Goal: Information Seeking & Learning: Learn about a topic

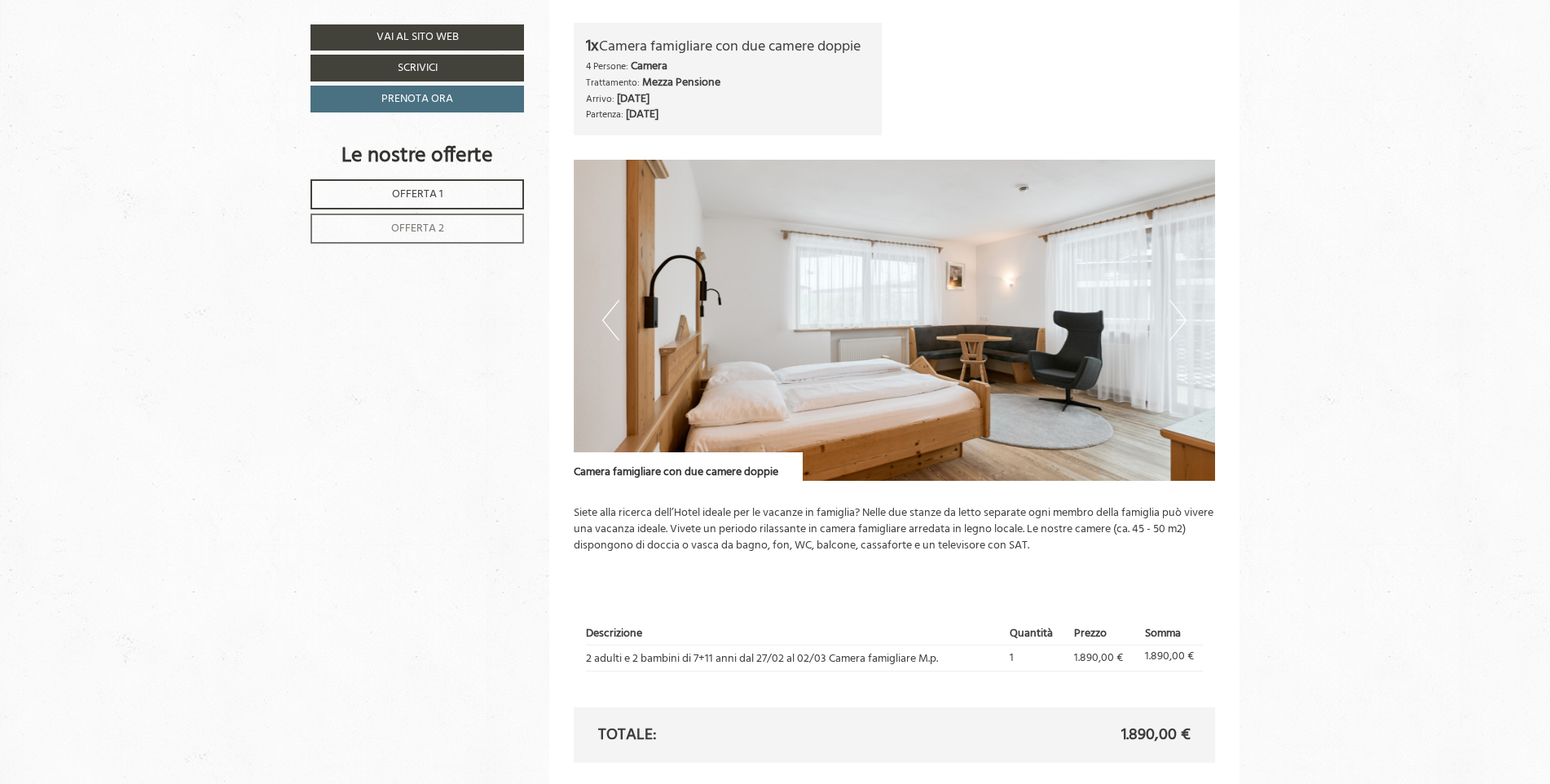
scroll to position [1222, 0]
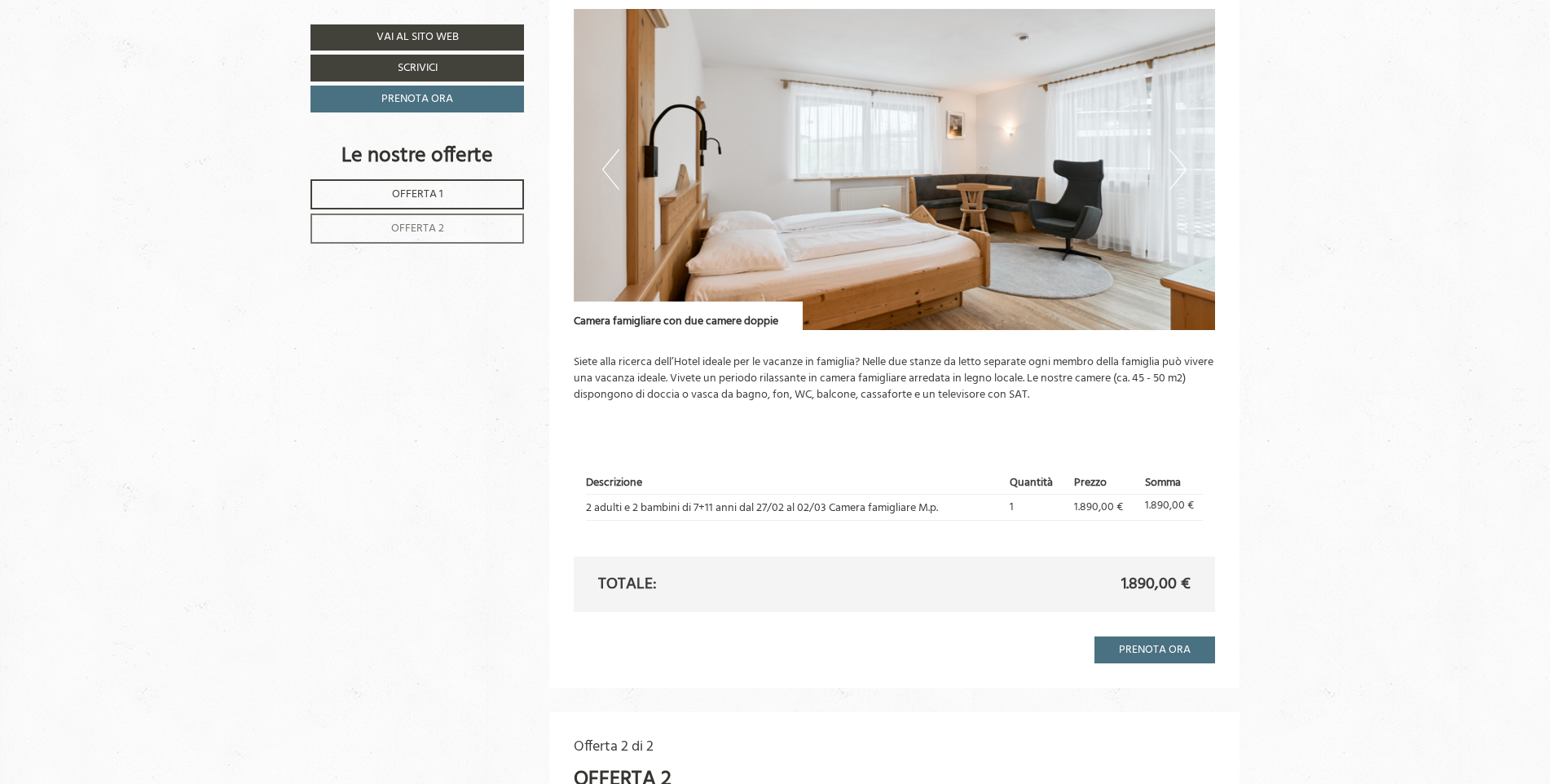
click at [1177, 174] on button "Next" at bounding box center [1178, 169] width 17 height 40
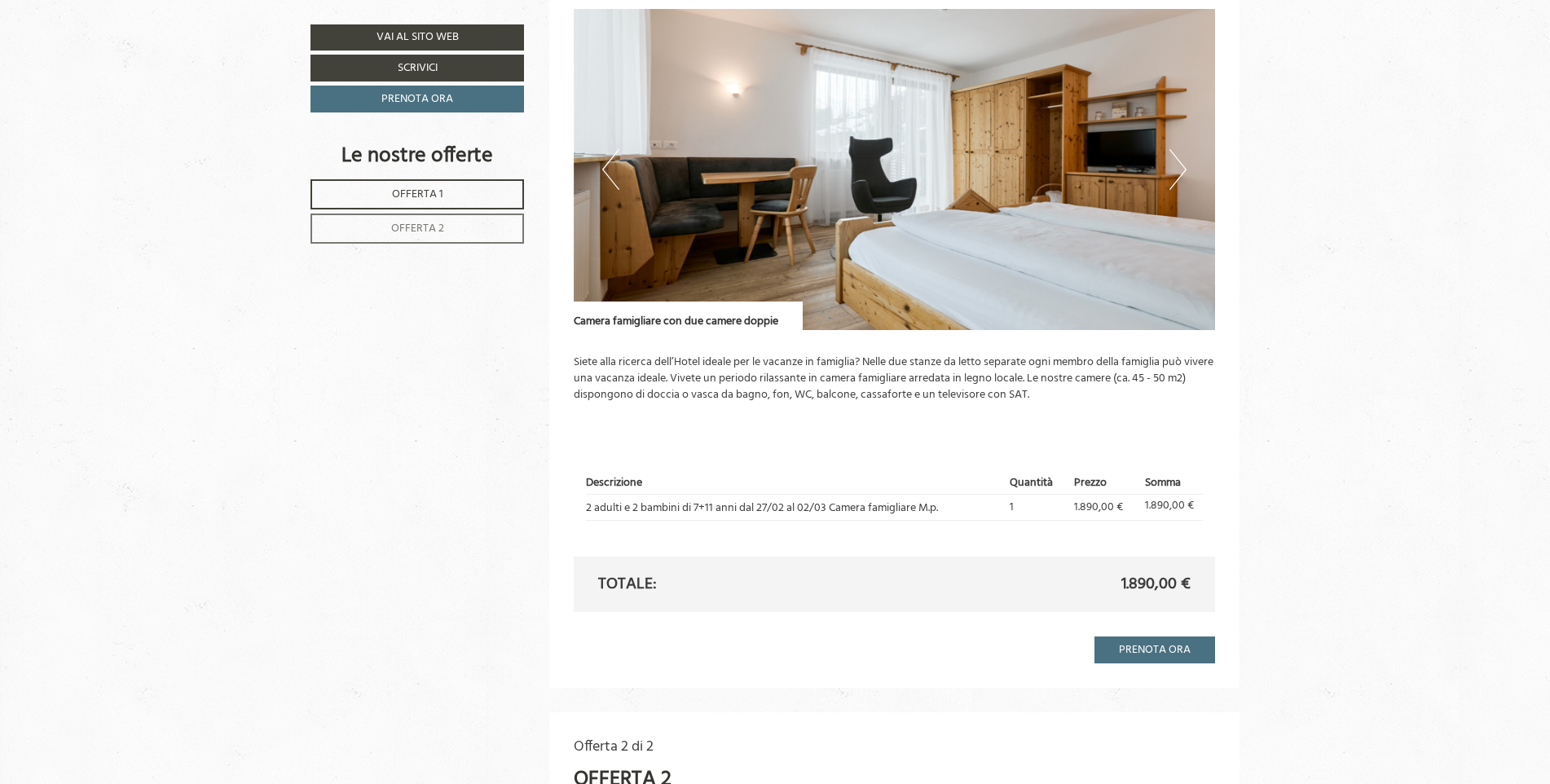
click at [1180, 179] on button "Next" at bounding box center [1178, 169] width 17 height 40
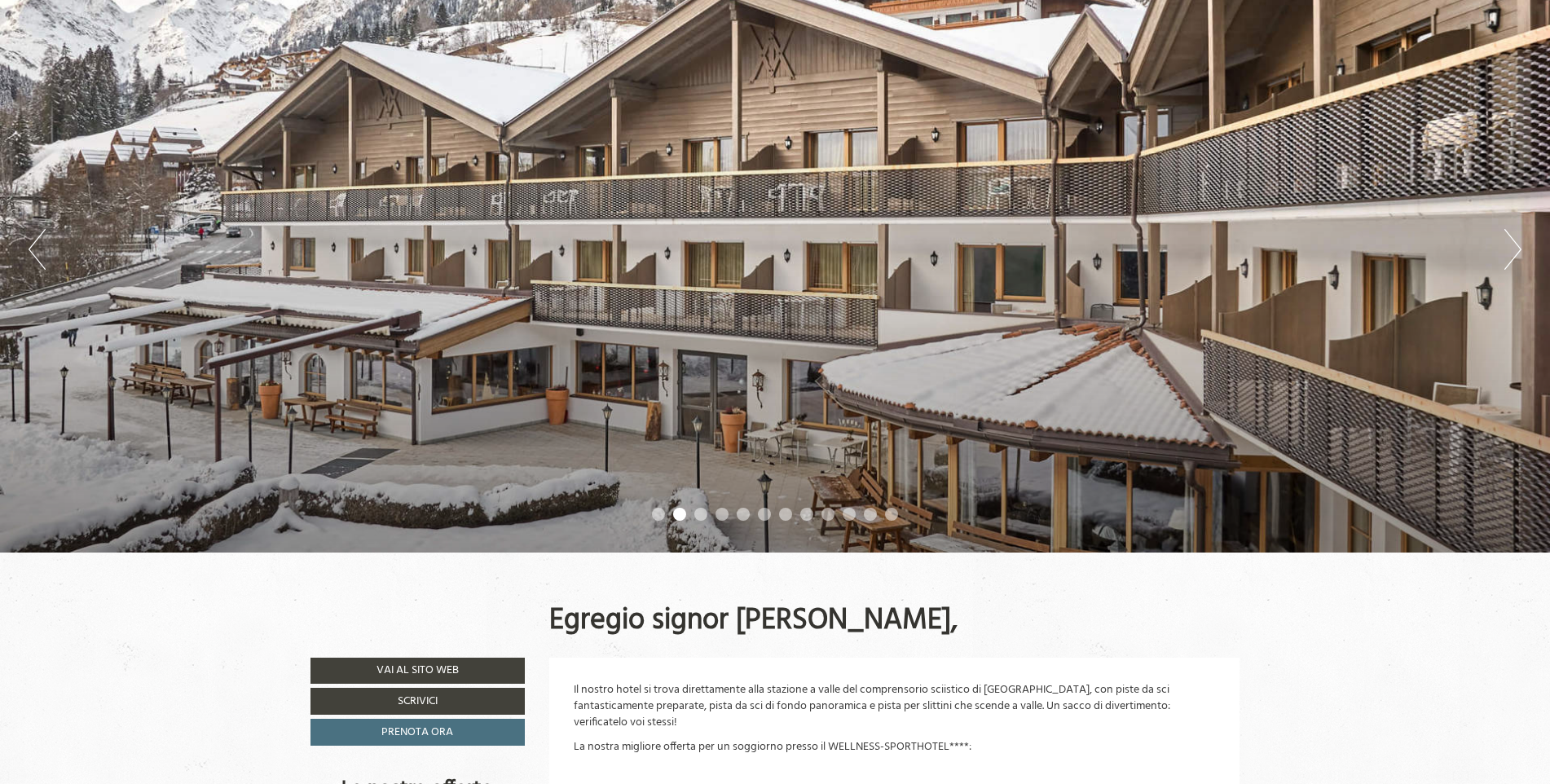
scroll to position [163, 0]
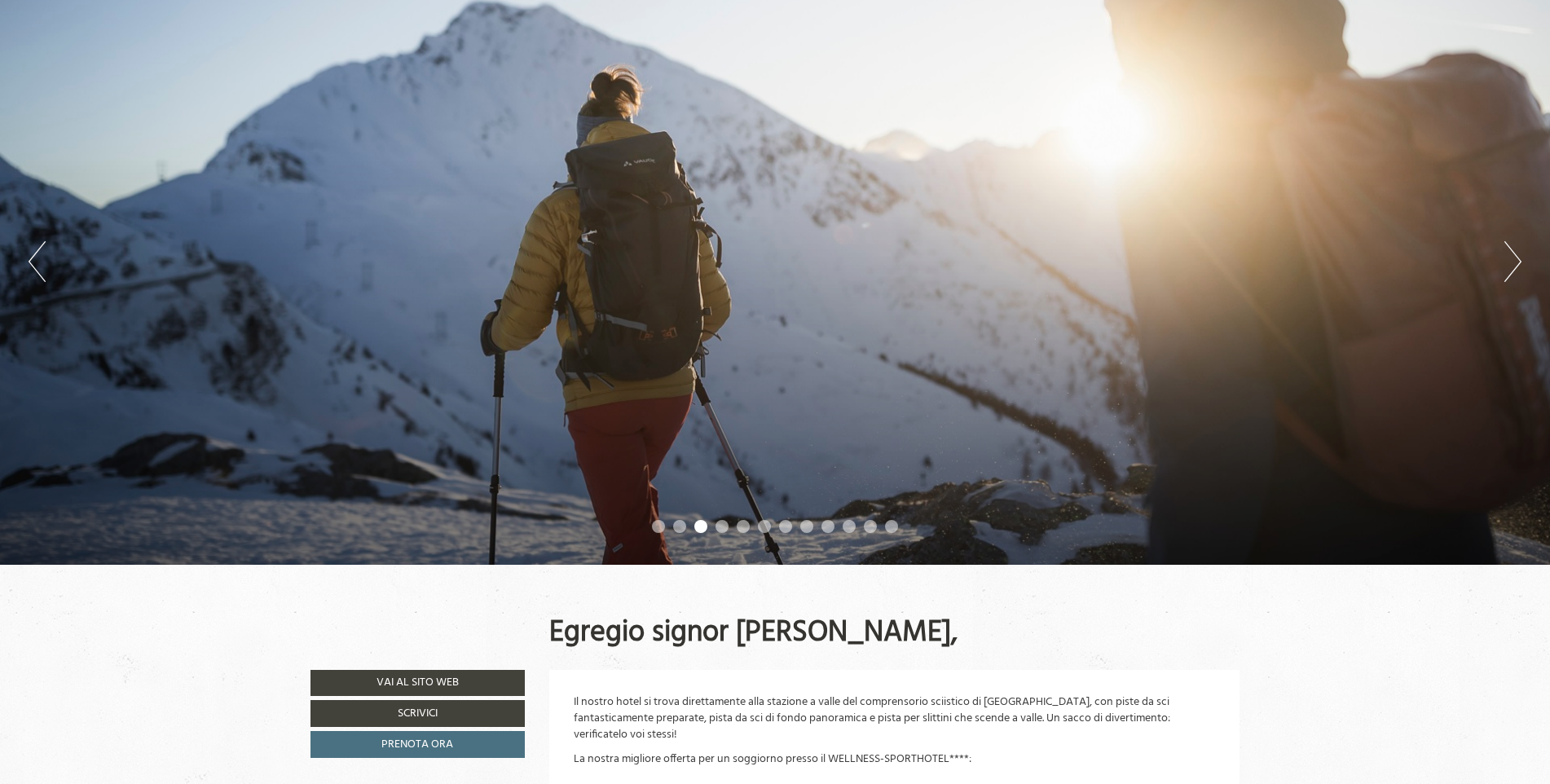
click at [1516, 264] on button "Next" at bounding box center [1513, 262] width 17 height 40
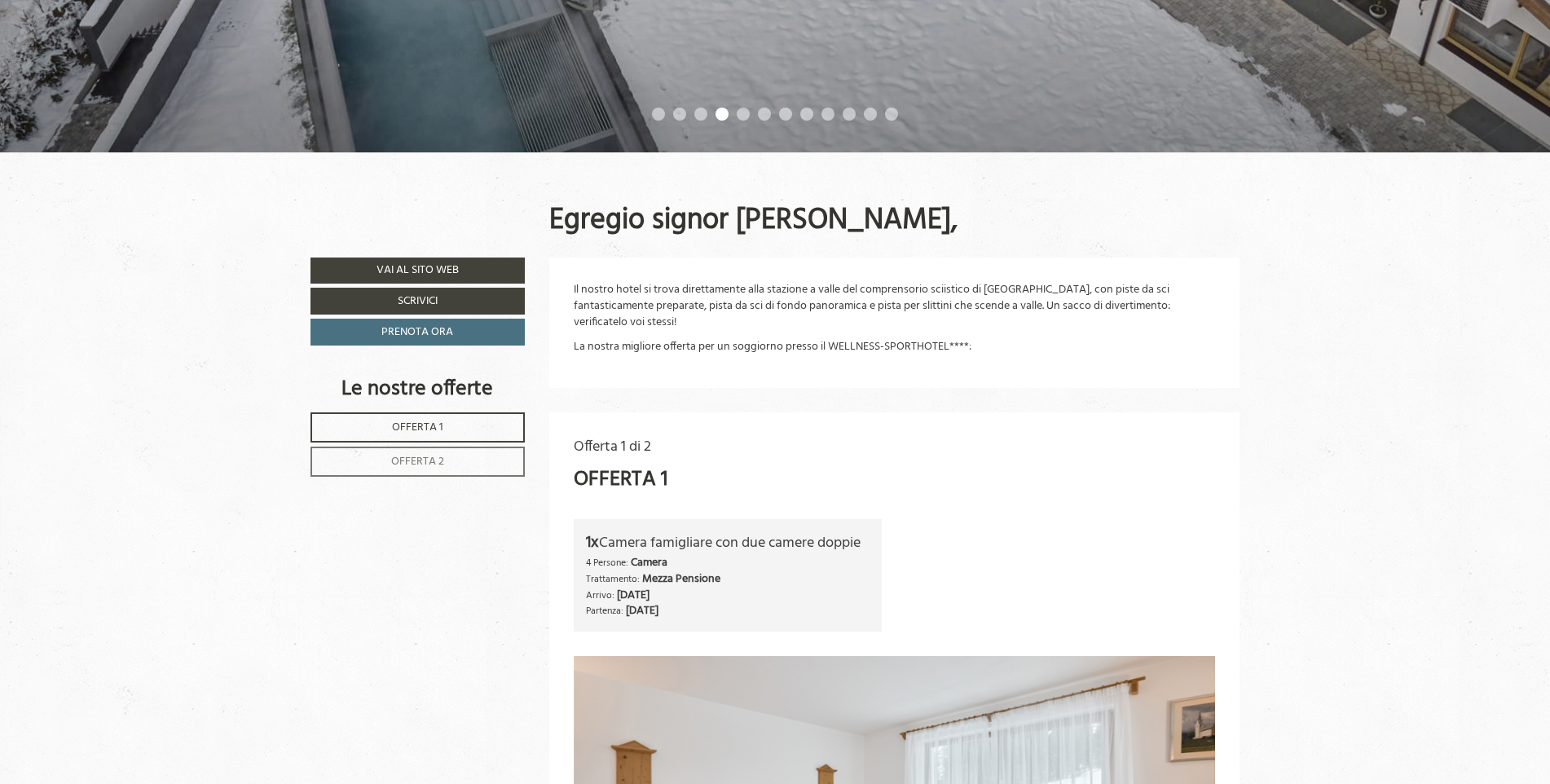
scroll to position [652, 0]
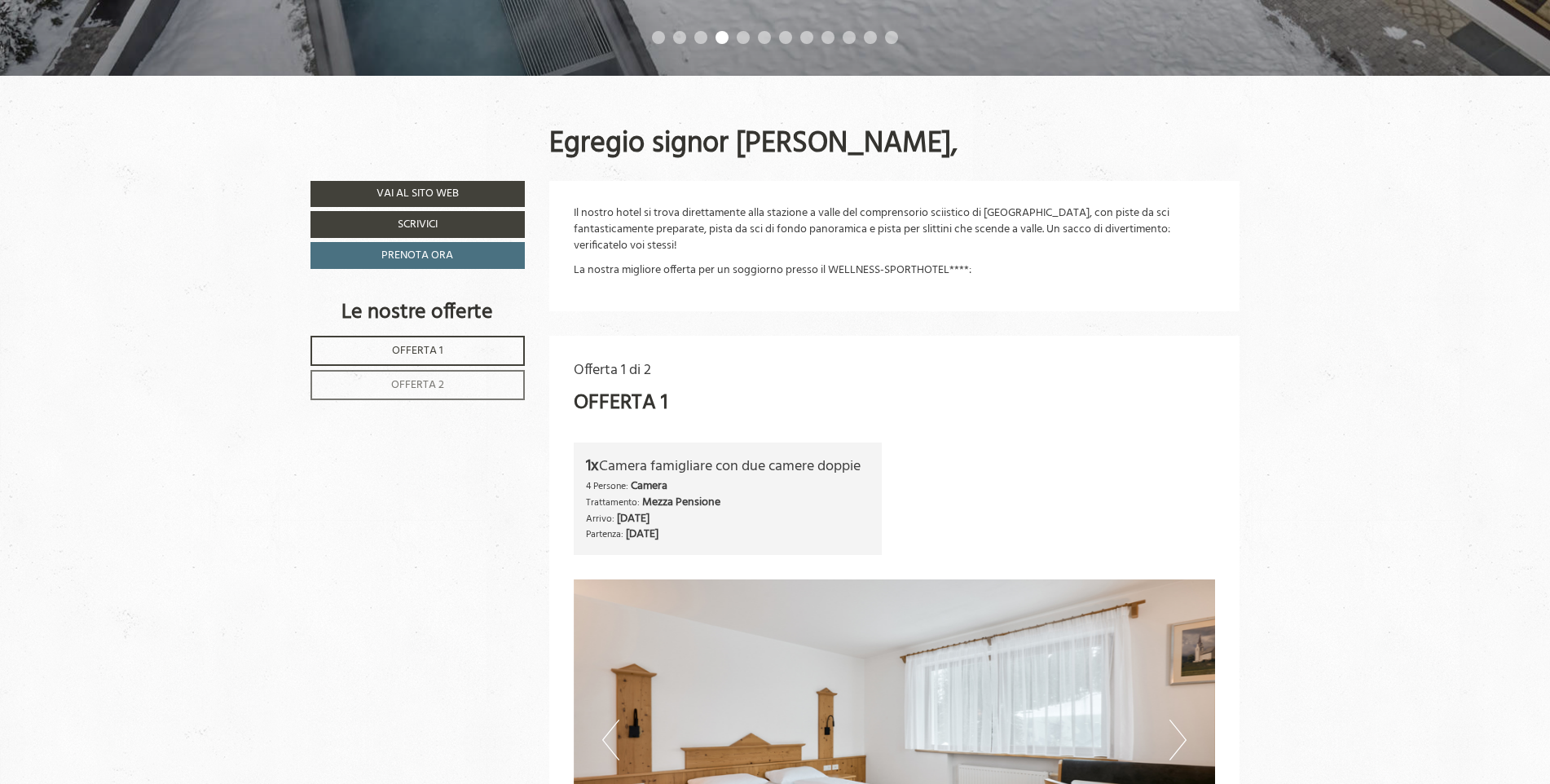
click at [477, 394] on link "Offerta 2" at bounding box center [417, 385] width 215 height 30
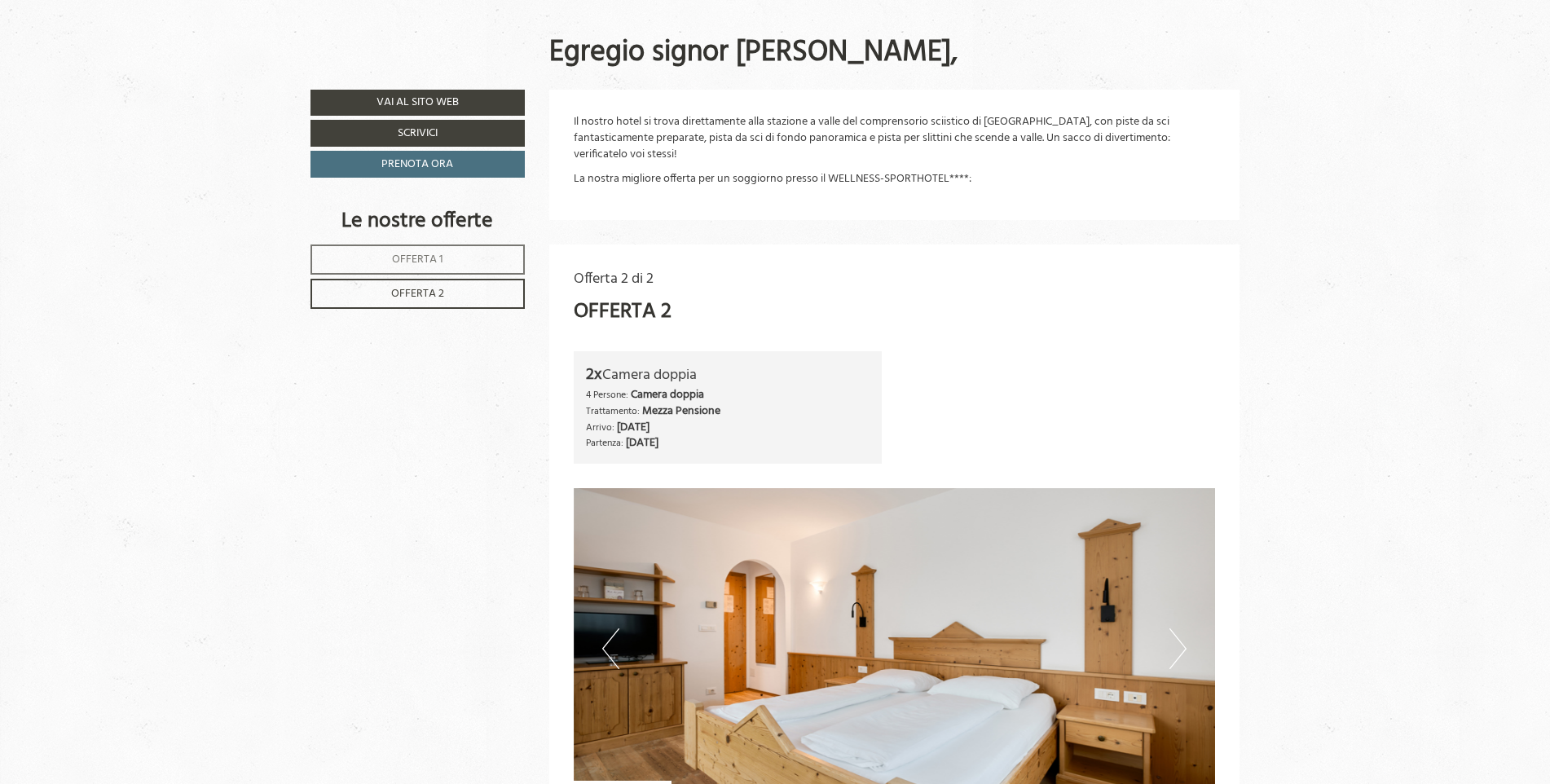
click at [489, 255] on link "Offerta 1" at bounding box center [417, 260] width 215 height 30
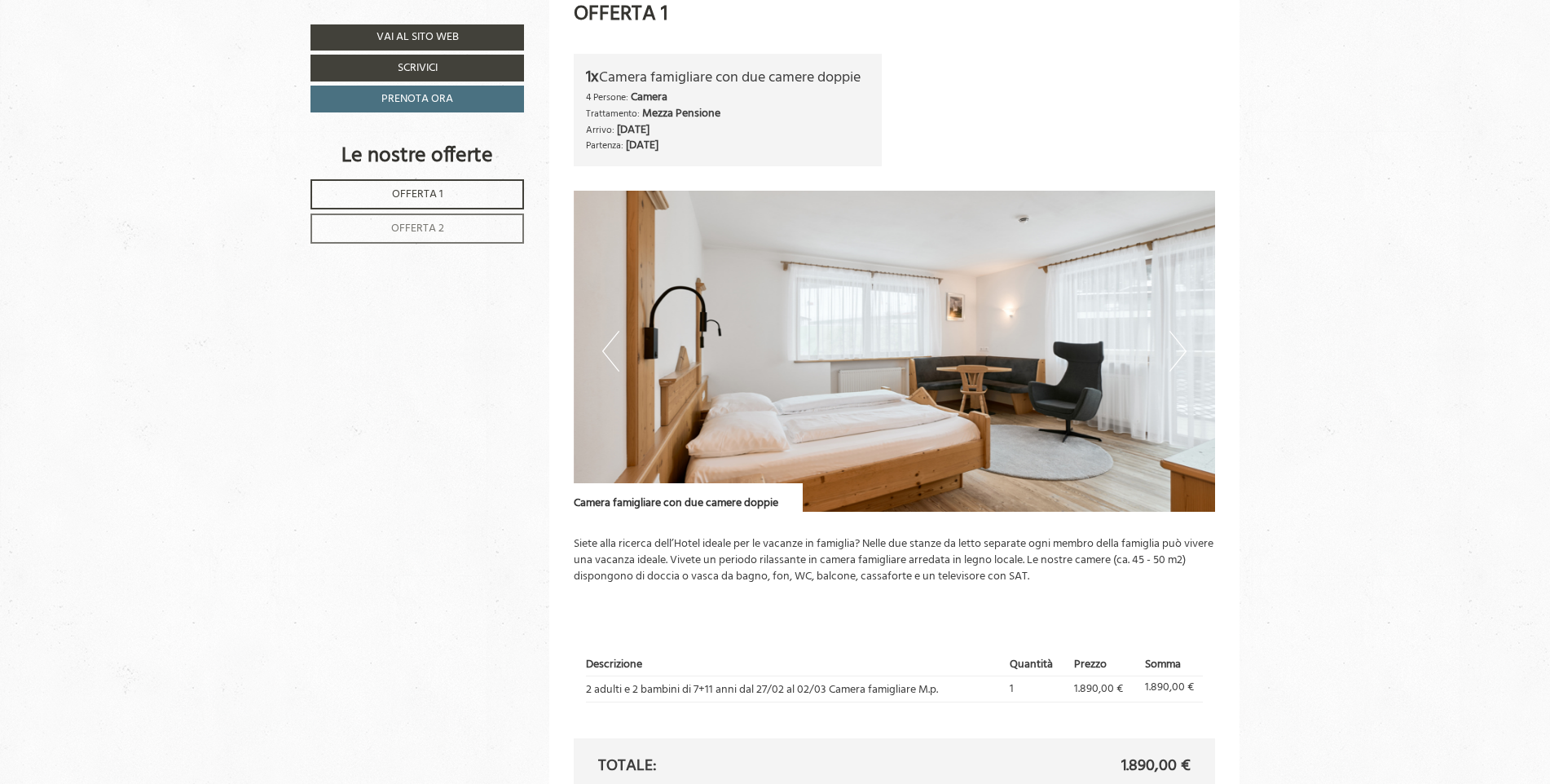
scroll to position [1069, 0]
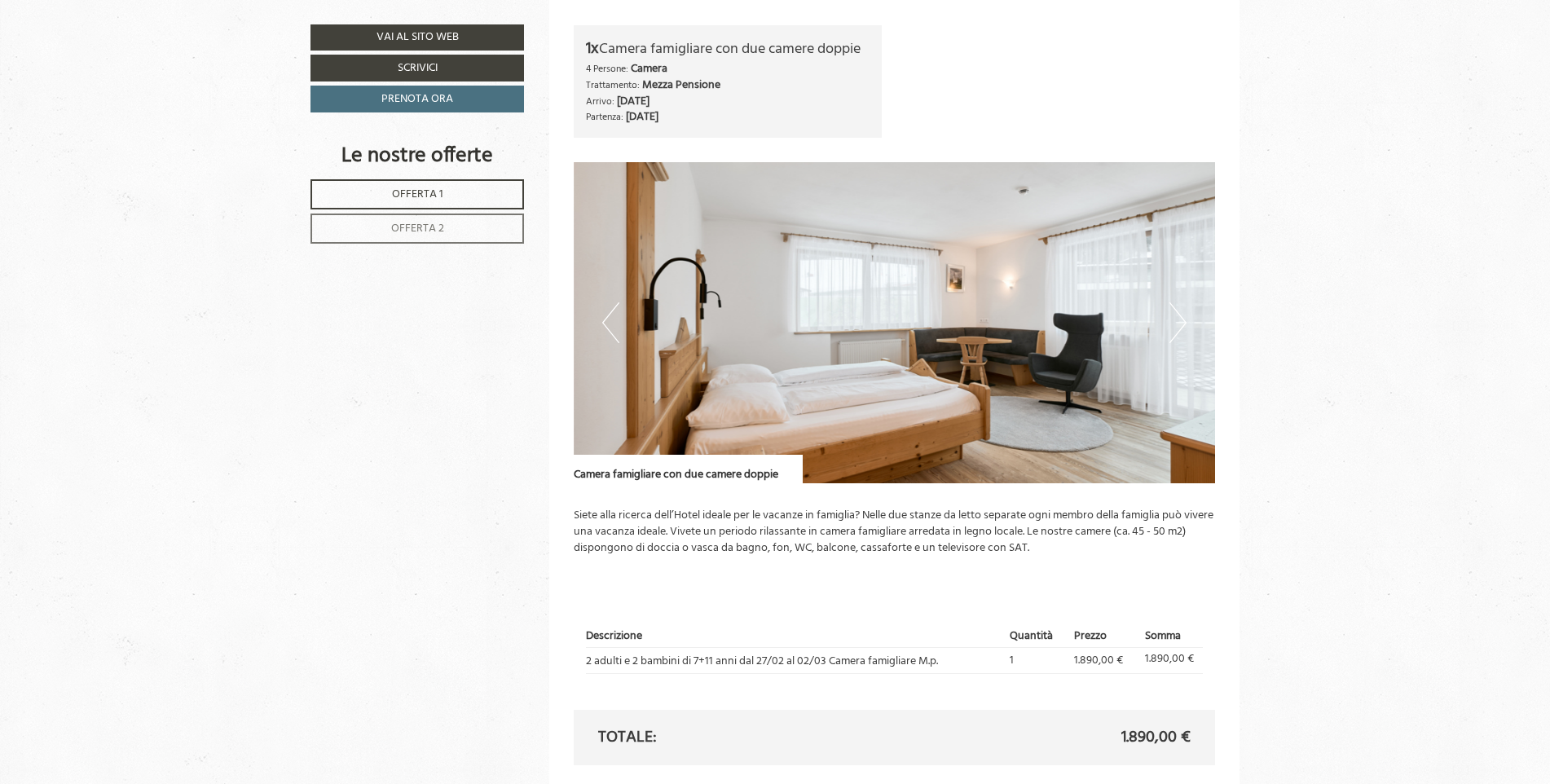
click at [1181, 320] on button "Next" at bounding box center [1178, 322] width 17 height 40
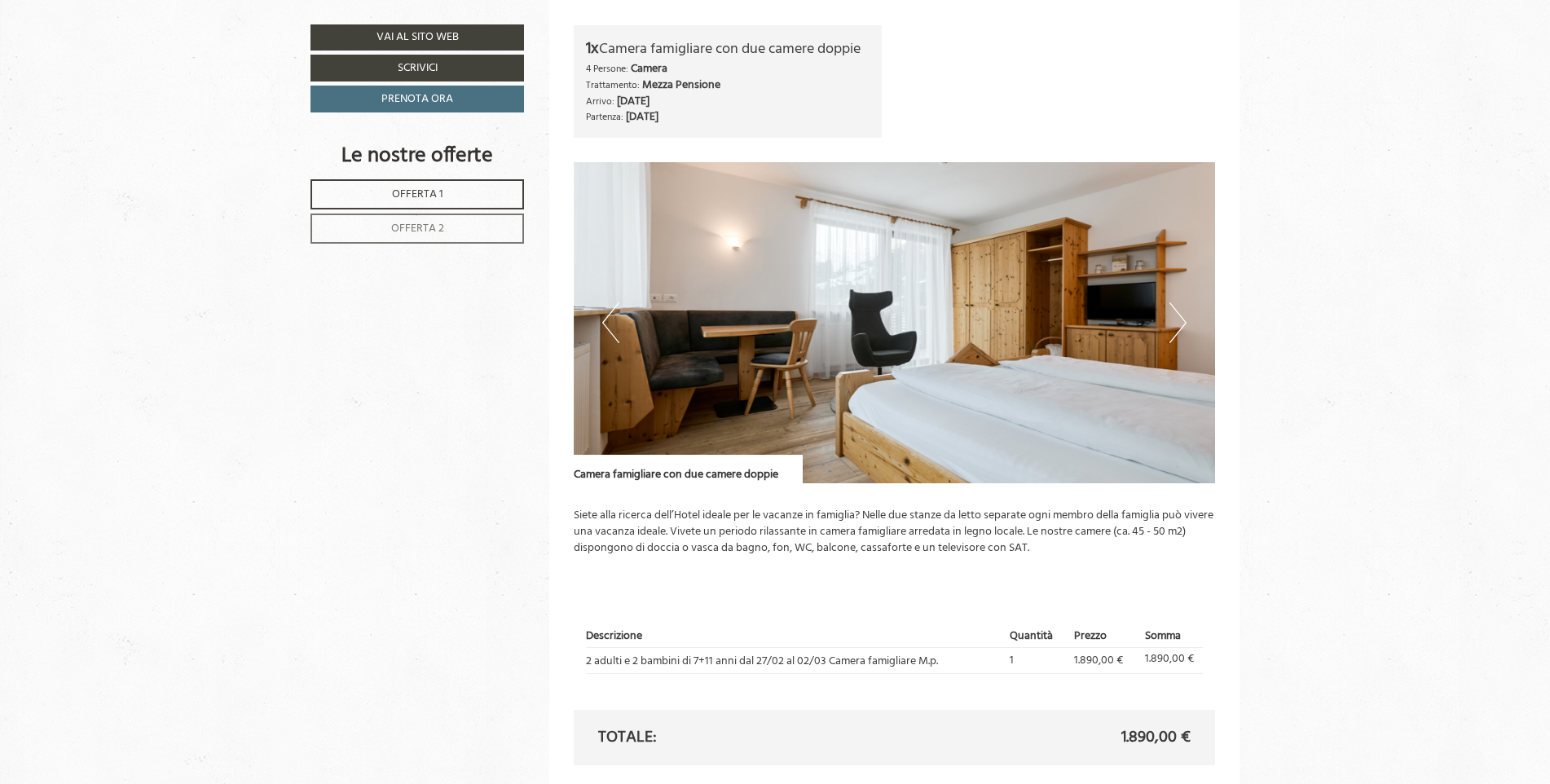
click at [1181, 320] on button "Next" at bounding box center [1178, 322] width 17 height 40
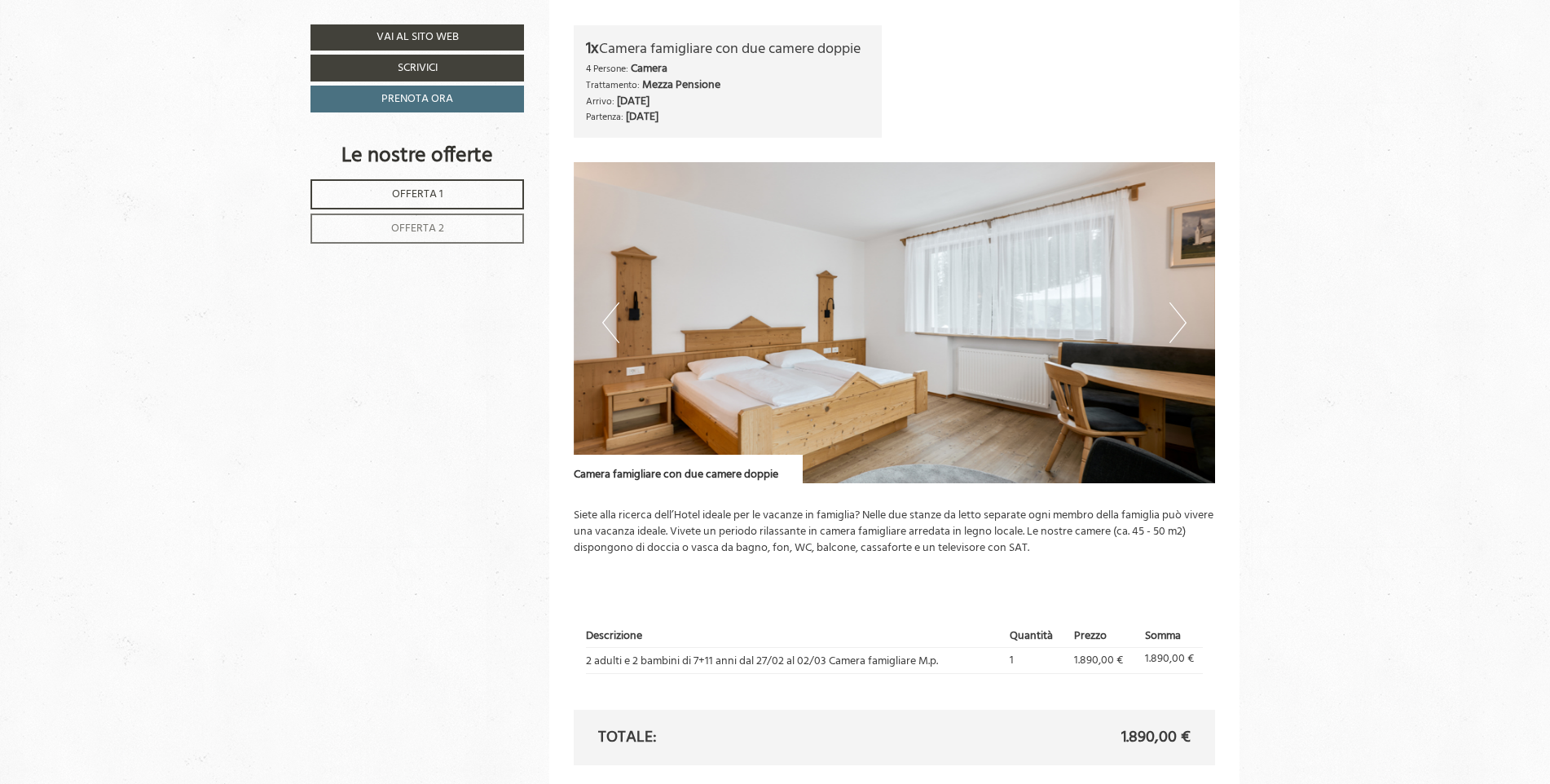
click at [1181, 320] on button "Next" at bounding box center [1178, 322] width 17 height 40
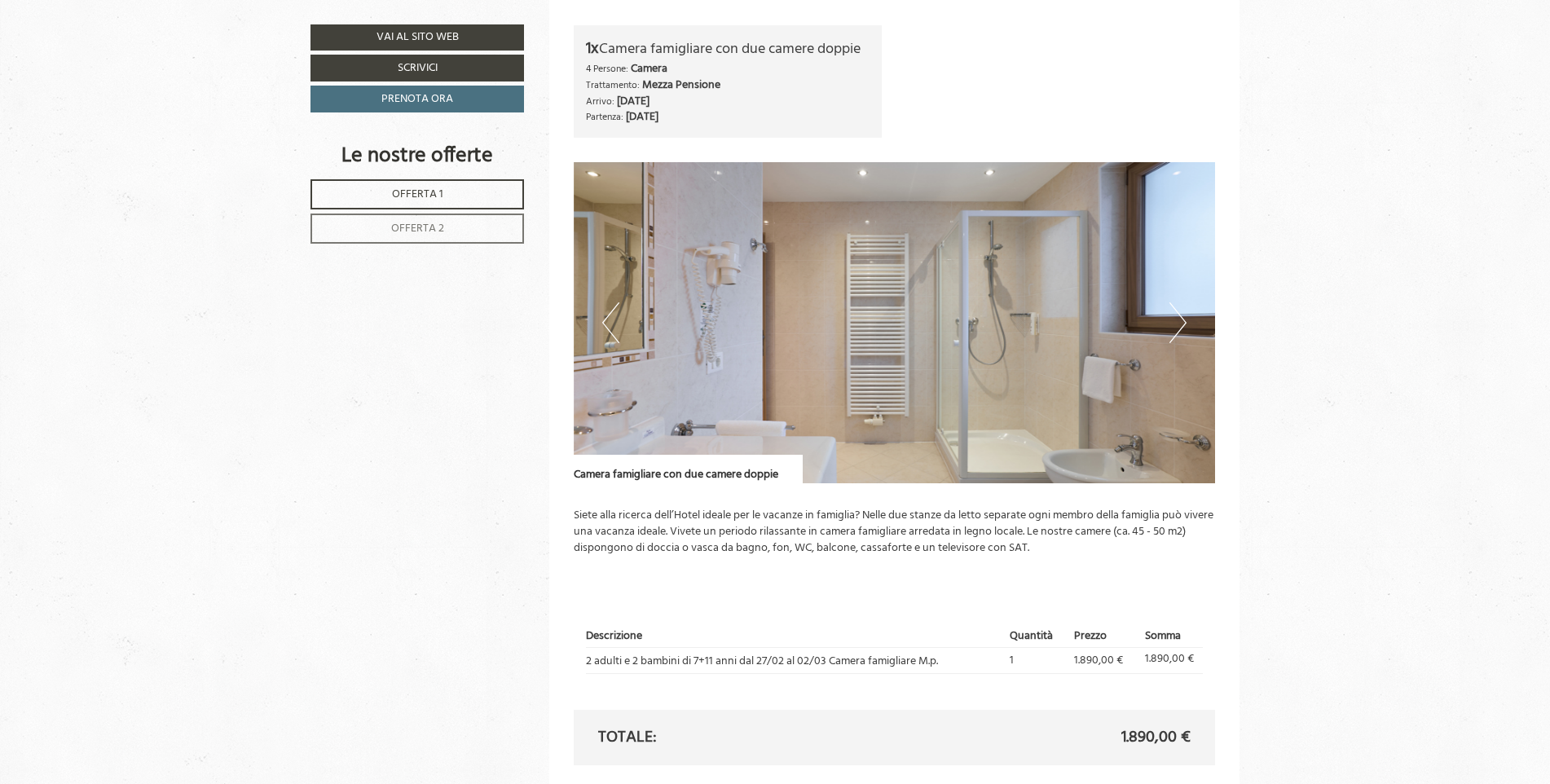
click at [1181, 320] on button "Next" at bounding box center [1178, 322] width 17 height 40
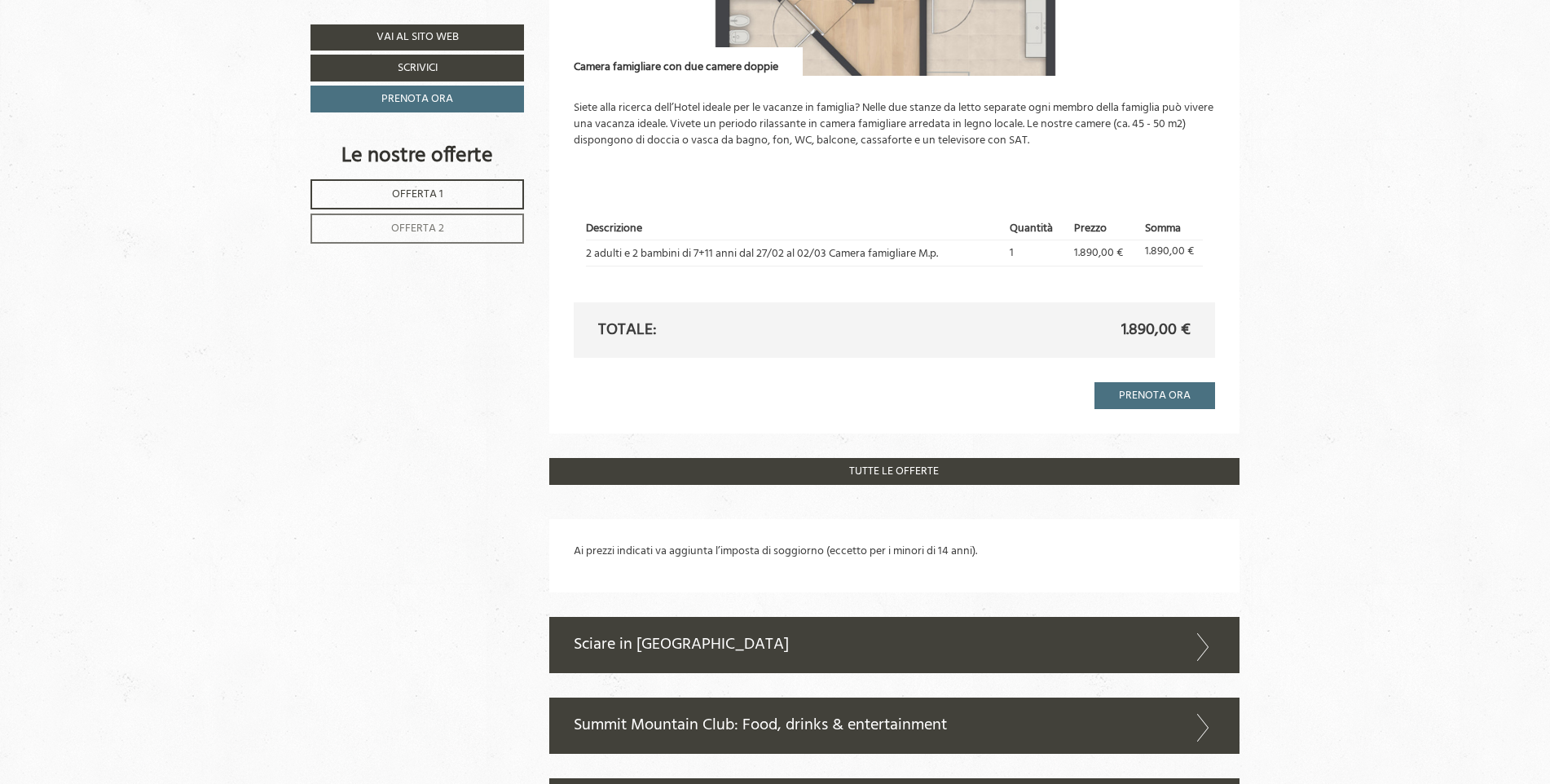
scroll to position [1640, 0]
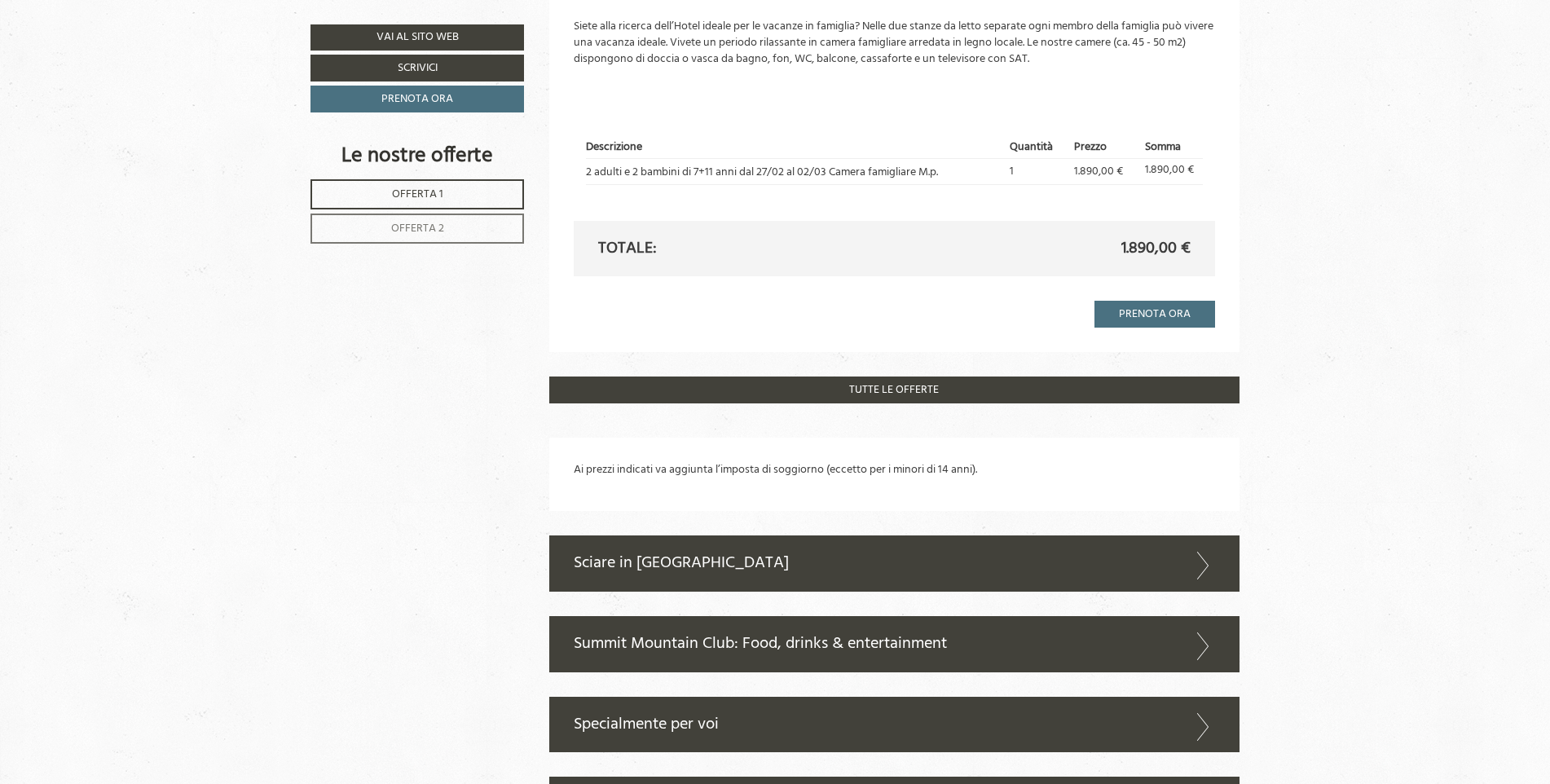
click at [459, 227] on link "Offerta 2" at bounding box center [417, 229] width 214 height 30
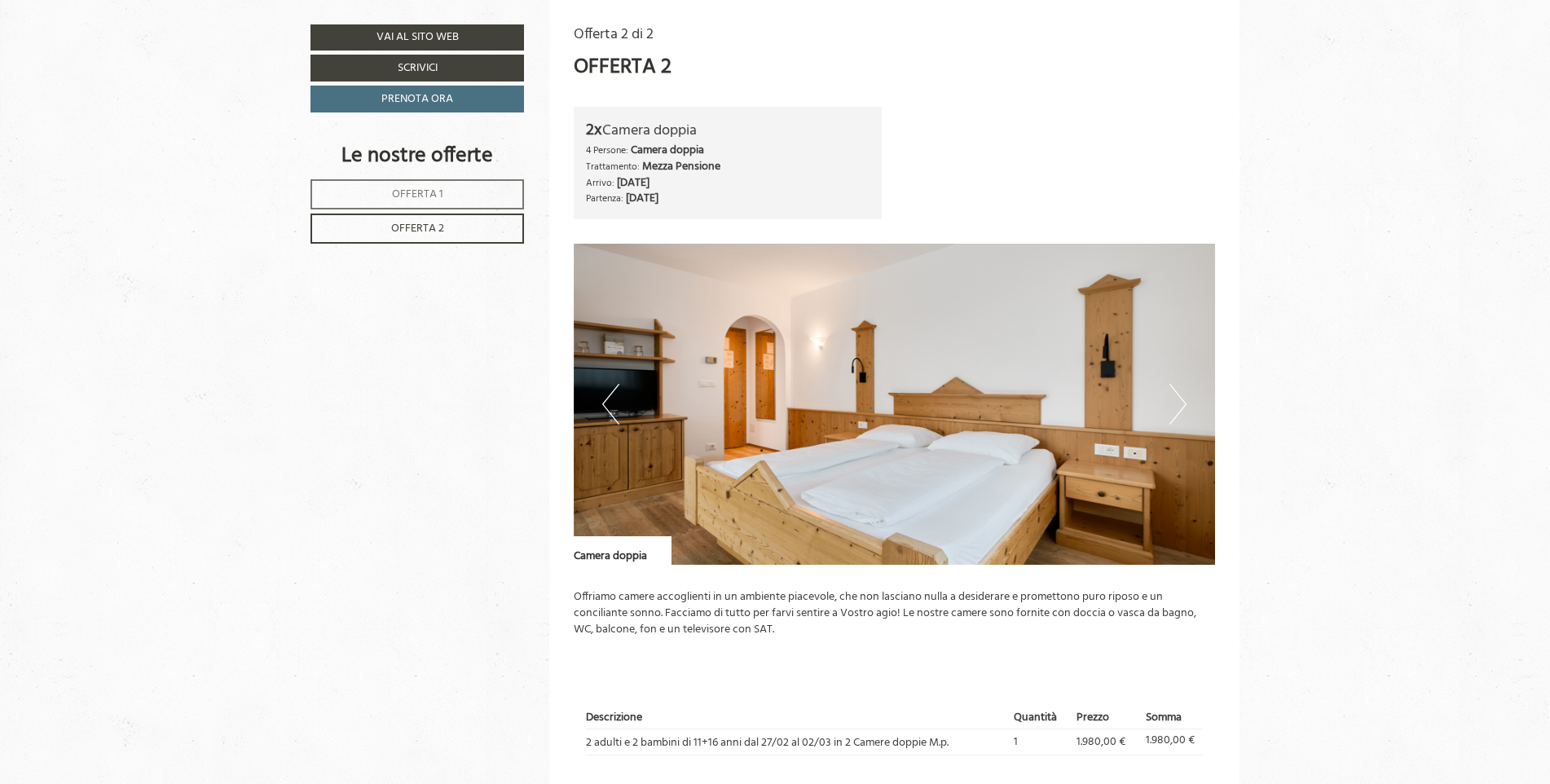
click at [1184, 410] on button "Next" at bounding box center [1178, 404] width 17 height 40
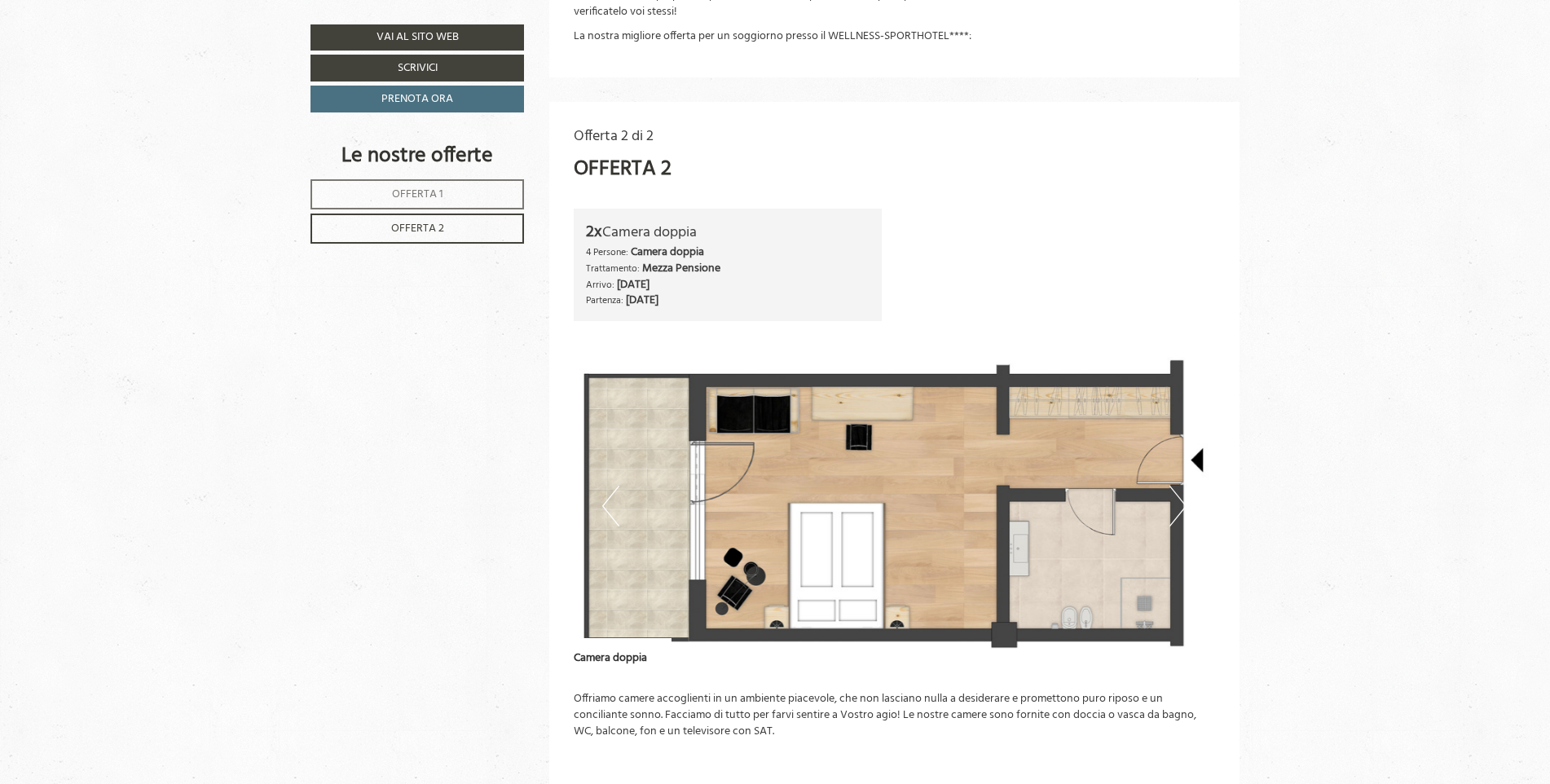
scroll to position [897, 0]
